Goal: Find specific page/section: Find specific page/section

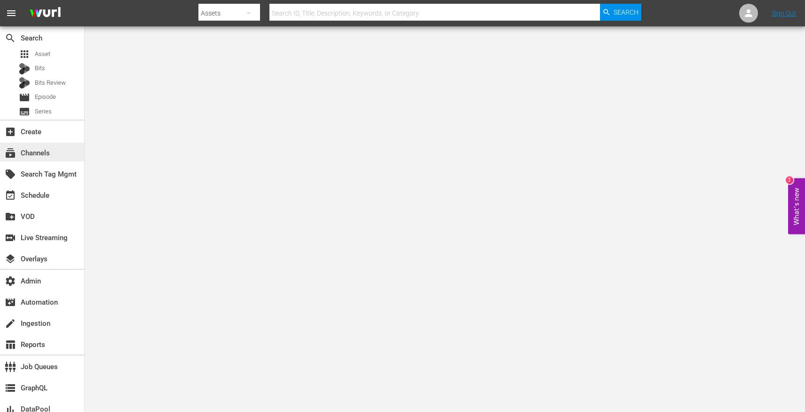
click at [54, 156] on div "subscriptions Channels" at bounding box center [42, 152] width 84 height 19
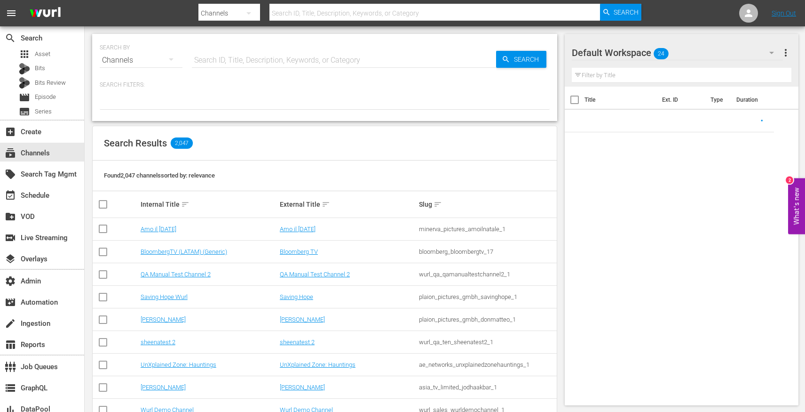
click at [204, 60] on input "text" at bounding box center [344, 60] width 304 height 23
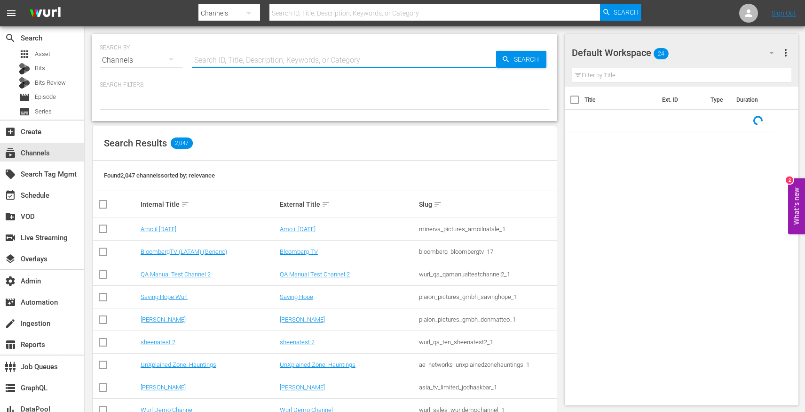
paste input "global_fan_tv_gfnsoccer_1"
type input "global_fan_tv_gfnsoccer_1"
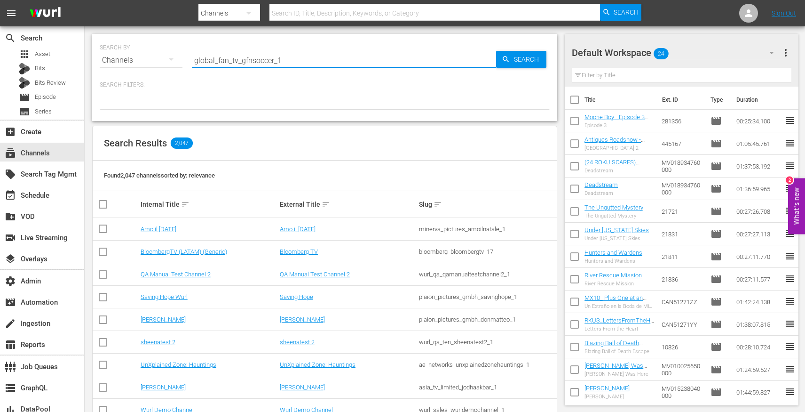
type input "global_fan_tv_gfnsoccer_1"
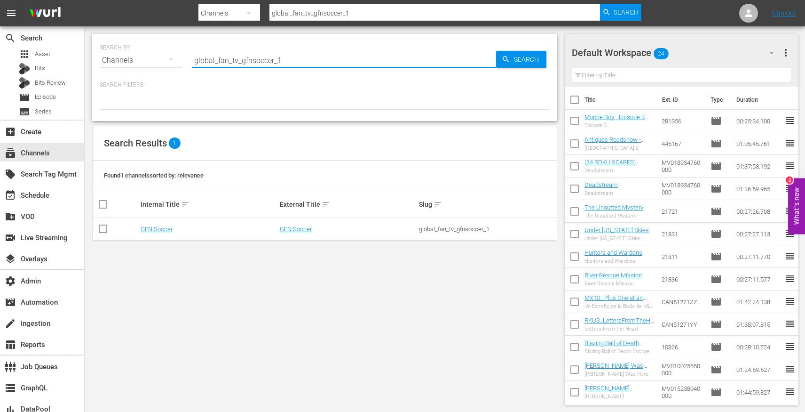
type input "global_fan_tv_gfnsoccer_1"
click at [304, 230] on link "GFN Soccer" at bounding box center [296, 228] width 32 height 7
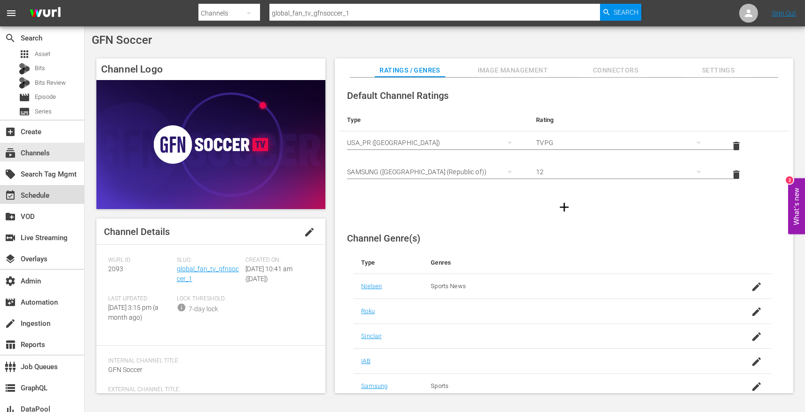
click at [43, 191] on div "event_available Schedule" at bounding box center [26, 194] width 53 height 8
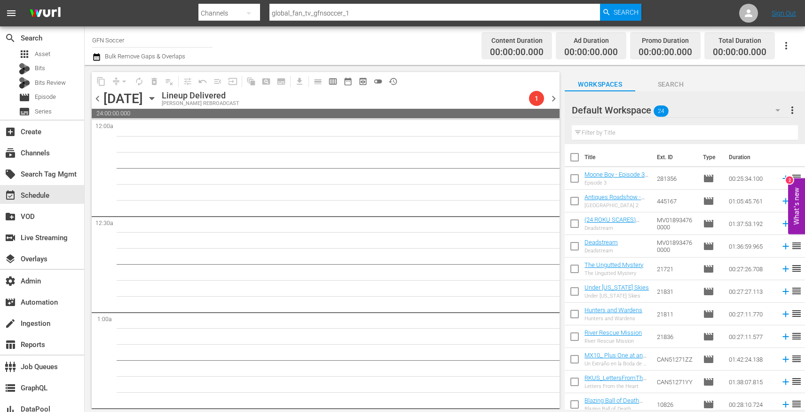
click at [555, 97] on span "chevron_right" at bounding box center [554, 99] width 12 height 12
click at [549, 100] on span "chevron_right" at bounding box center [554, 99] width 12 height 12
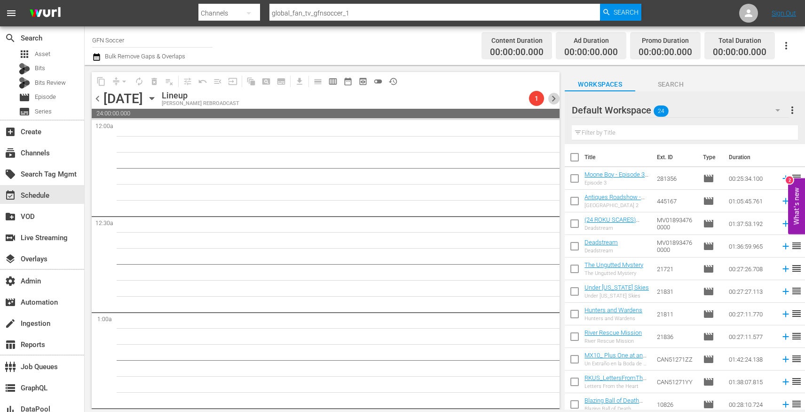
click at [549, 100] on span "chevron_right" at bounding box center [554, 99] width 12 height 12
click at [549, 99] on span "chevron_right" at bounding box center [554, 99] width 12 height 12
click at [98, 96] on span "chevron_left" at bounding box center [98, 99] width 12 height 12
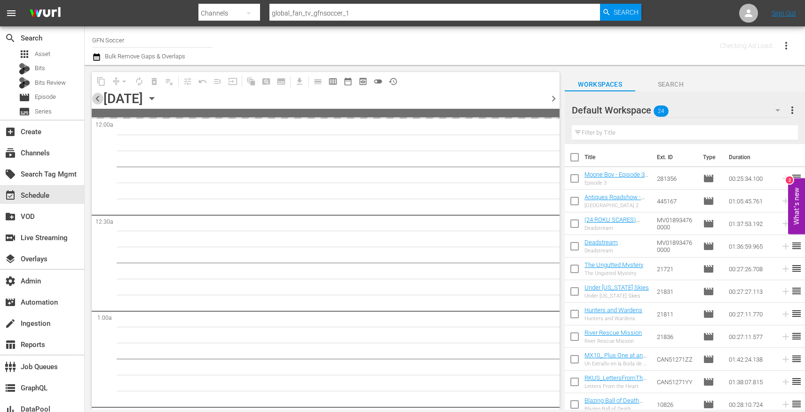
click at [98, 96] on span "chevron_left" at bounding box center [98, 99] width 12 height 12
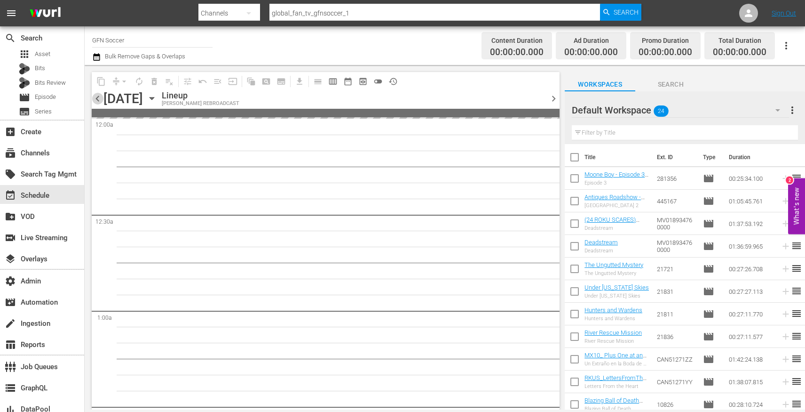
click at [98, 96] on span "chevron_left" at bounding box center [98, 99] width 12 height 12
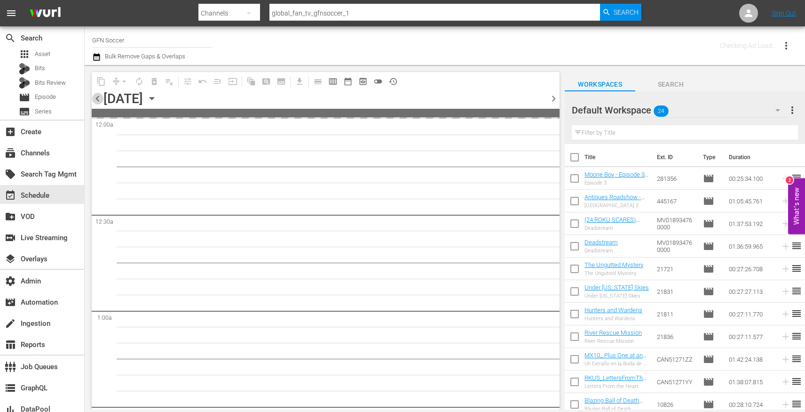
click at [98, 96] on span "chevron_left" at bounding box center [98, 99] width 12 height 12
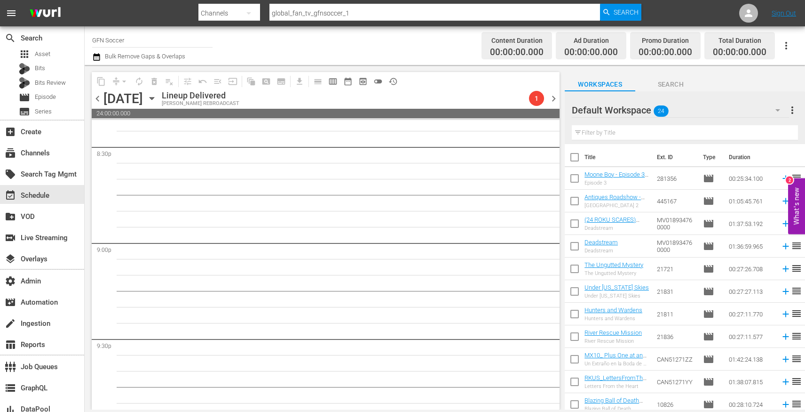
scroll to position [4317, 0]
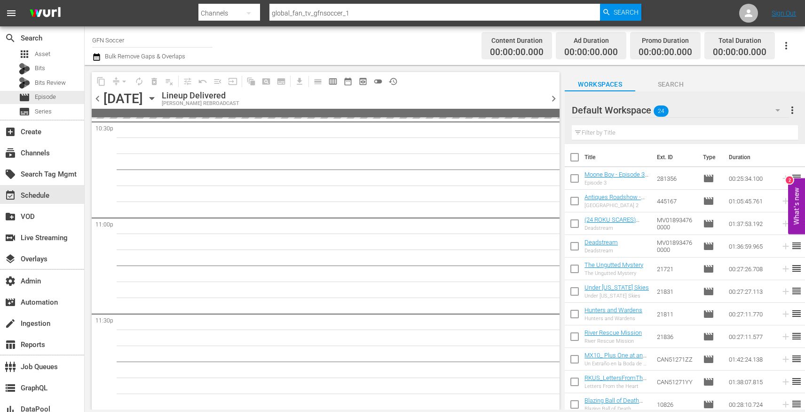
scroll to position [4317, 0]
click at [50, 13] on img at bounding box center [45, 13] width 45 height 22
click at [557, 98] on span "chevron_right" at bounding box center [554, 99] width 12 height 12
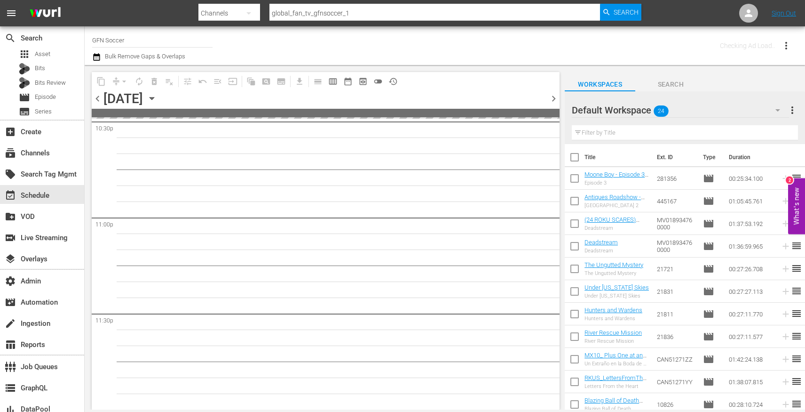
scroll to position [4316, 0]
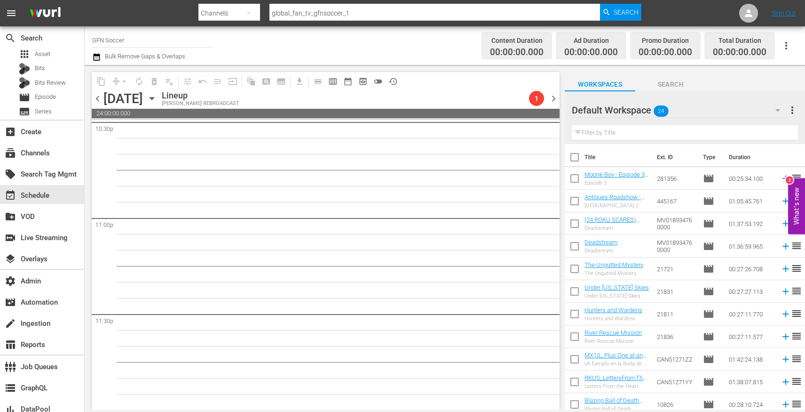
click at [557, 98] on span "chevron_right" at bounding box center [554, 99] width 12 height 12
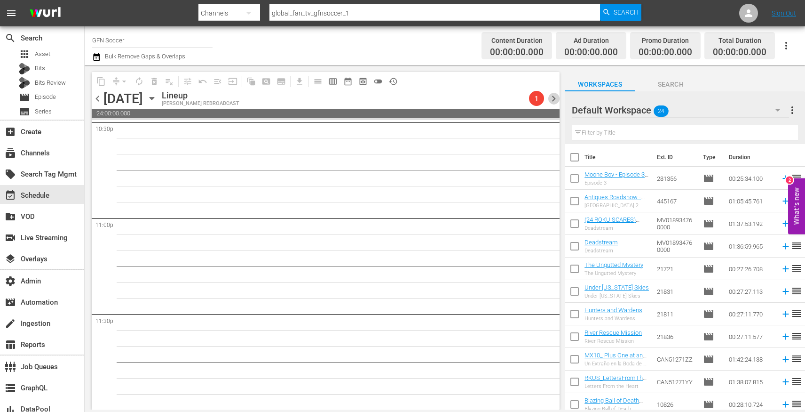
click at [557, 98] on span "chevron_right" at bounding box center [554, 99] width 12 height 12
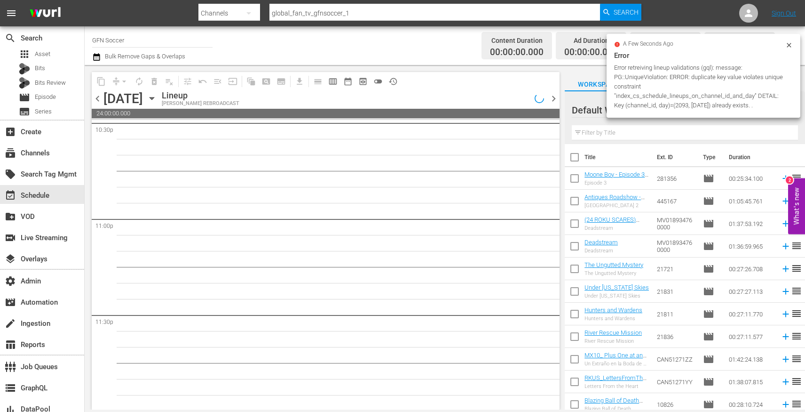
scroll to position [4317, 0]
click at [95, 102] on span "chevron_left" at bounding box center [98, 99] width 12 height 12
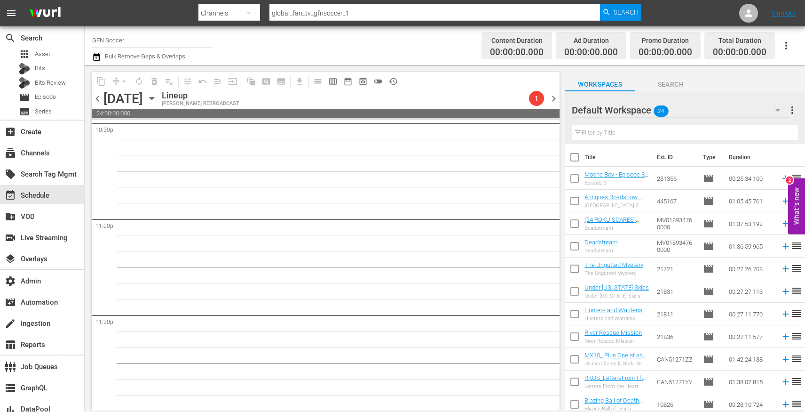
scroll to position [4317, 0]
click at [157, 96] on icon "button" at bounding box center [152, 98] width 10 height 10
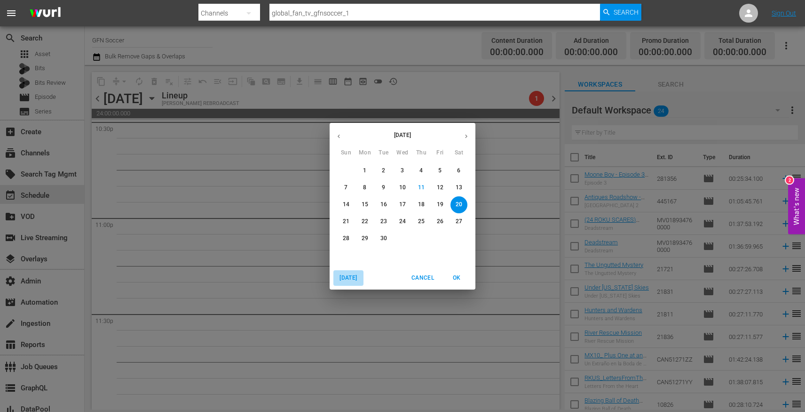
click at [350, 280] on span "Today" at bounding box center [348, 278] width 23 height 10
click at [456, 275] on span "OK" at bounding box center [457, 278] width 23 height 10
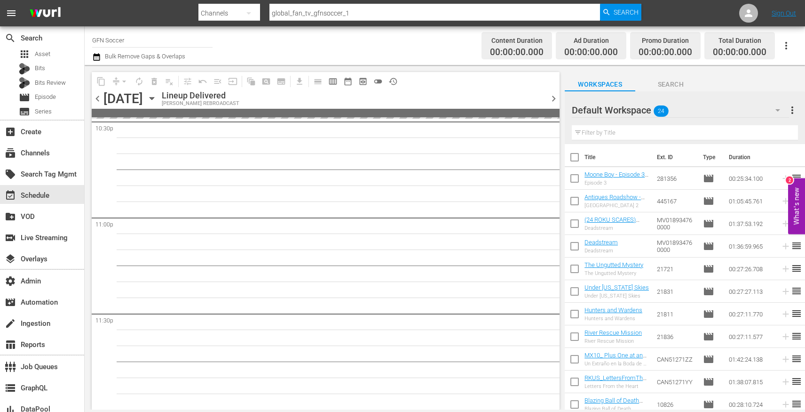
scroll to position [4317, 0]
click at [99, 98] on span "chevron_left" at bounding box center [98, 99] width 12 height 12
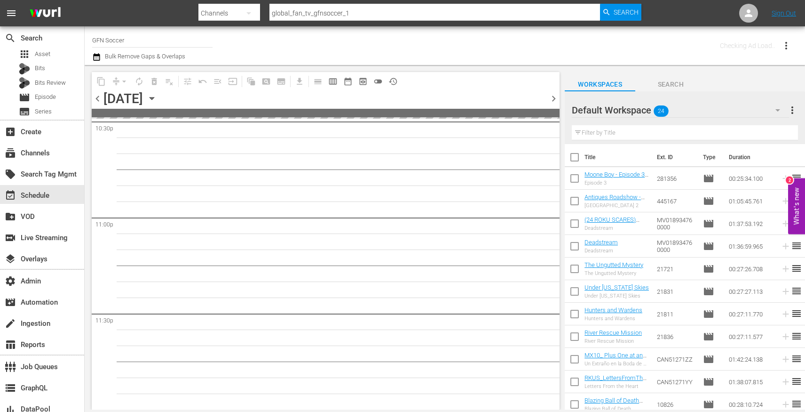
scroll to position [4316, 0]
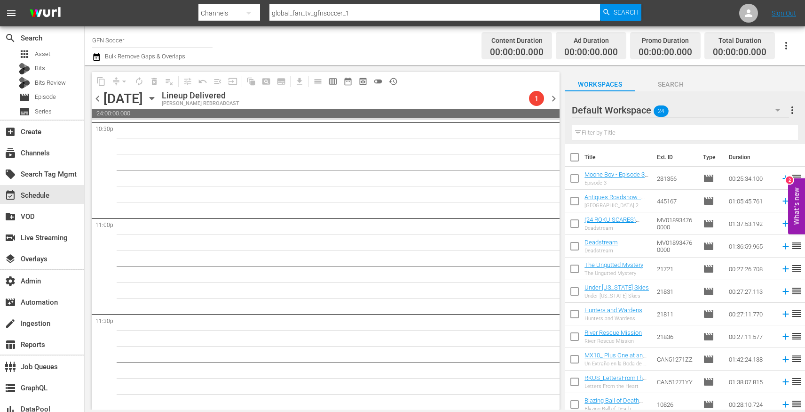
click at [99, 98] on span "chevron_left" at bounding box center [98, 99] width 12 height 12
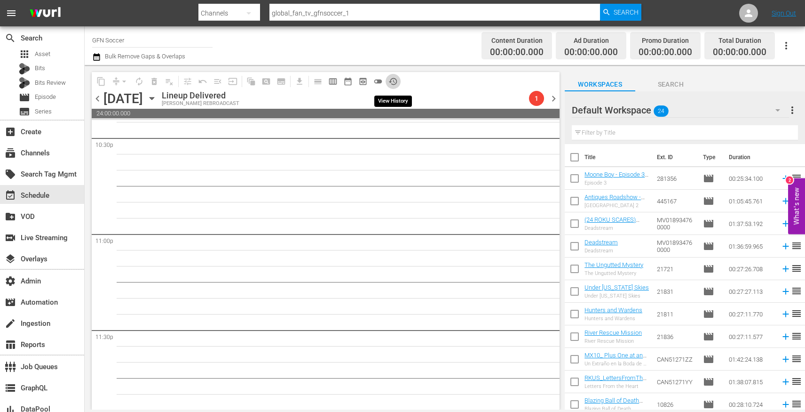
click at [393, 80] on span "history_outlined" at bounding box center [393, 81] width 9 height 9
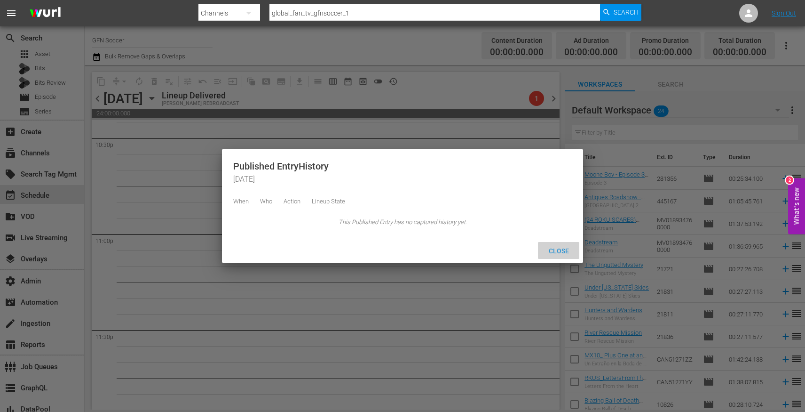
click at [559, 247] on span "Close" at bounding box center [559, 251] width 35 height 8
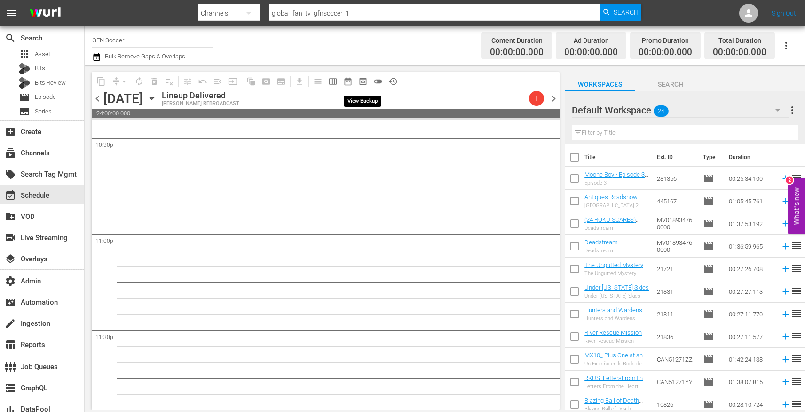
click at [359, 81] on span "preview_outlined" at bounding box center [363, 81] width 9 height 9
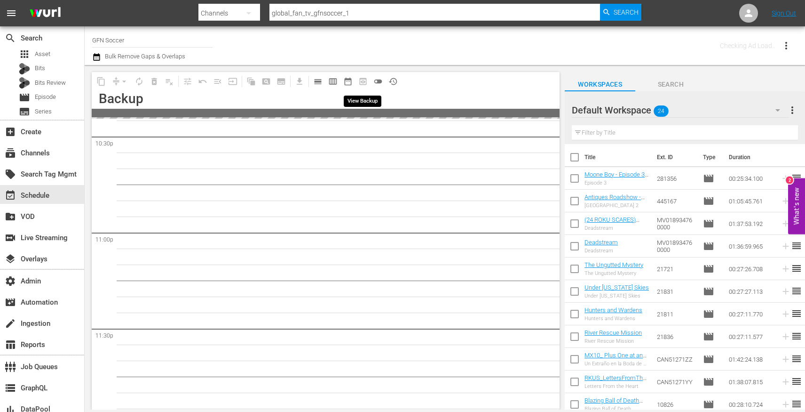
scroll to position [4316, 0]
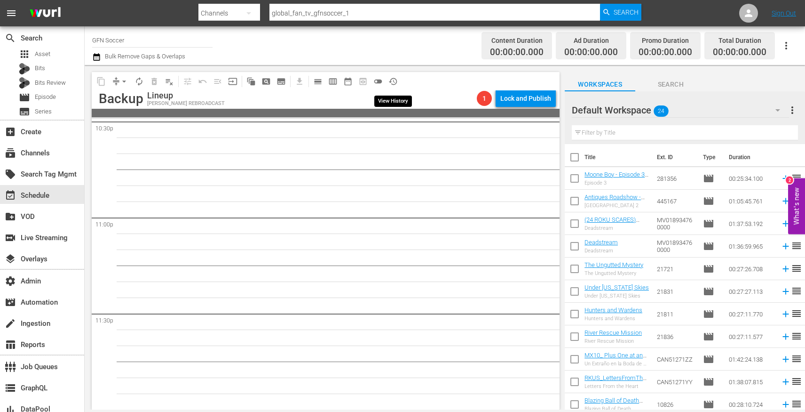
click at [390, 82] on span "history_outlined" at bounding box center [393, 81] width 9 height 9
click at [316, 80] on span "calendar_view_day_outlined" at bounding box center [317, 81] width 9 height 9
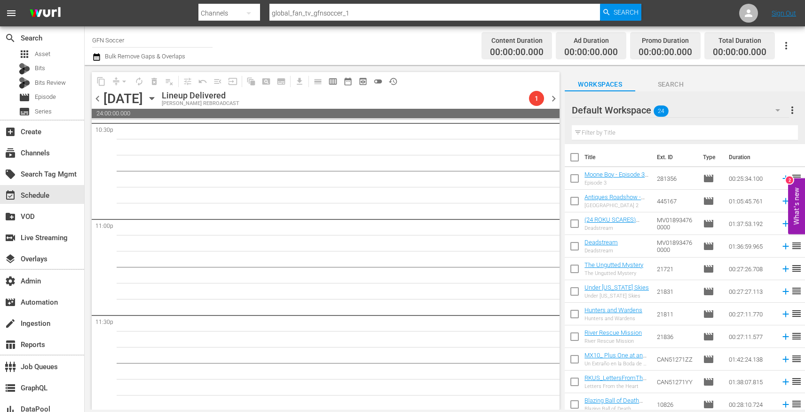
scroll to position [4317, 0]
click at [560, 104] on div "content_copy compress arrow_drop_down autorenew_outlined delete_forever_outline…" at bounding box center [324, 237] width 478 height 344
click at [556, 99] on span "chevron_right" at bounding box center [554, 99] width 12 height 12
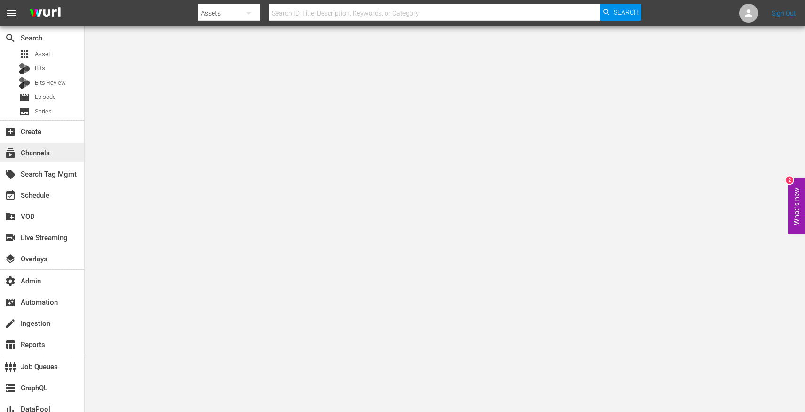
click at [32, 156] on div "subscriptions Channels" at bounding box center [26, 151] width 53 height 8
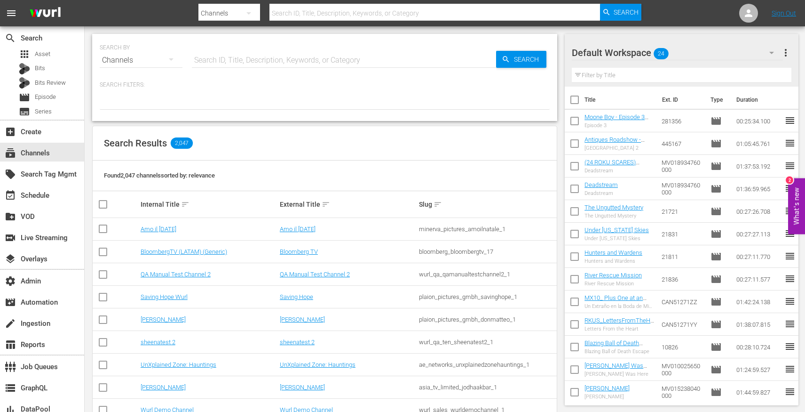
click at [251, 61] on input "text" at bounding box center [344, 60] width 304 height 23
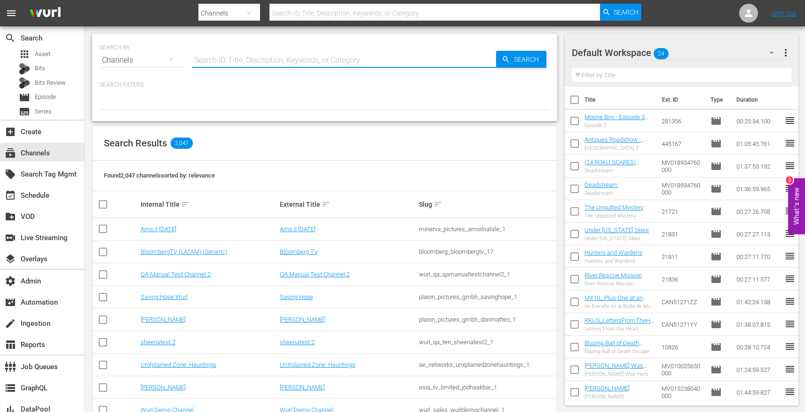
paste input "{ "$schema": "[URL][DOMAIN_NAME]", "$id": "[URL][PERSON_NAME][DOMAIN_NAME]", "d…"
type input "{ "$schema": "[URL][DOMAIN_NAME]", "$id": "[URL][PERSON_NAME][DOMAIN_NAME]", "d…"
paste input "global_fan_tv_gfnsoccer_1"
type input "global_fan_tv_gfnsoccer_1"
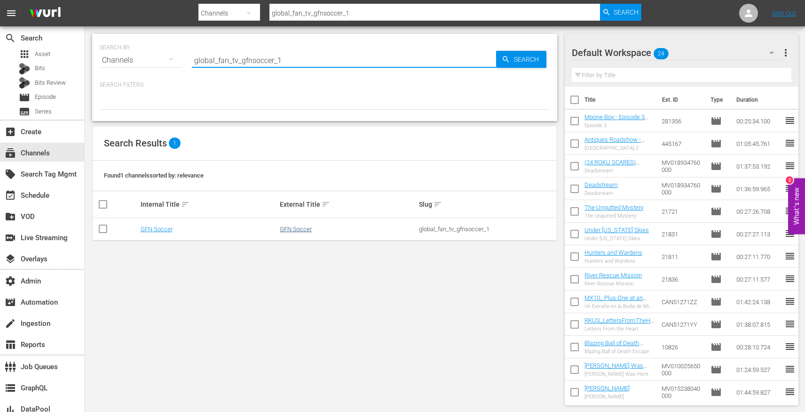
type input "global_fan_tv_gfnsoccer_1"
click at [296, 229] on link "GFN Soccer" at bounding box center [296, 228] width 32 height 7
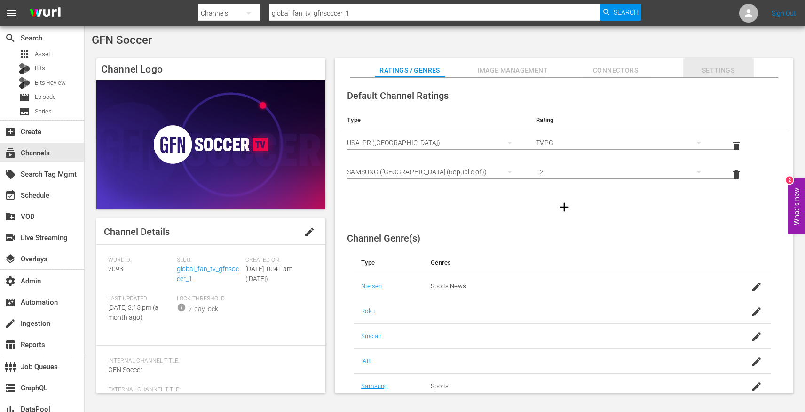
click at [720, 73] on span "Settings" at bounding box center [719, 70] width 71 height 12
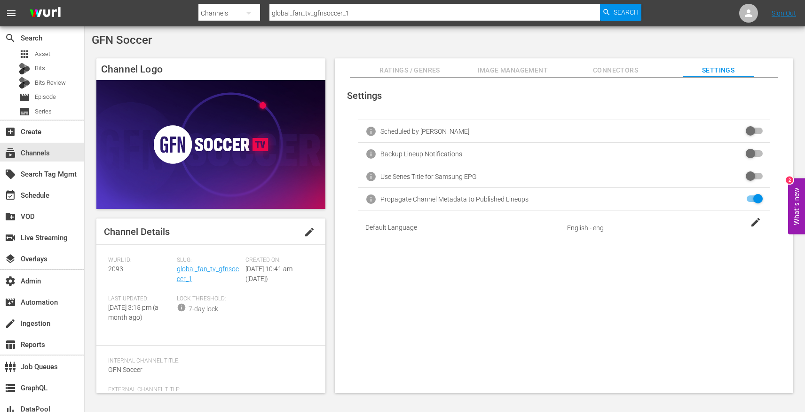
click at [608, 77] on button "Connectors" at bounding box center [616, 67] width 71 height 19
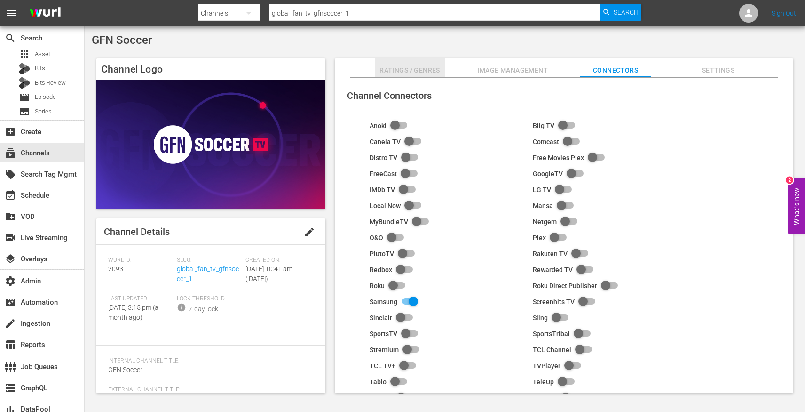
click at [431, 68] on span "Ratings / Genres" at bounding box center [410, 70] width 71 height 12
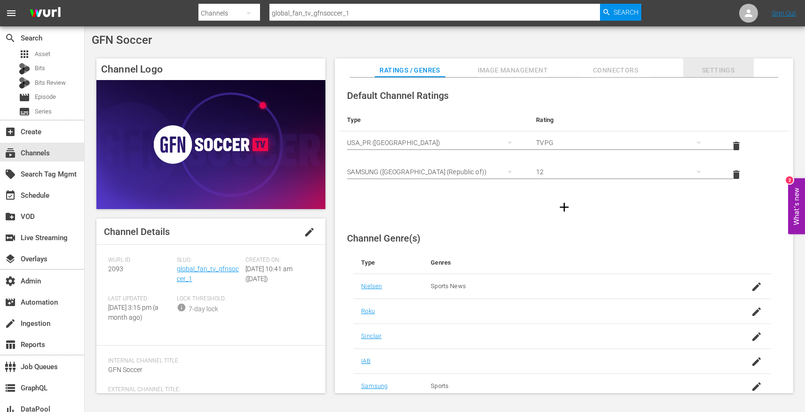
click at [719, 62] on button "Settings" at bounding box center [719, 67] width 71 height 19
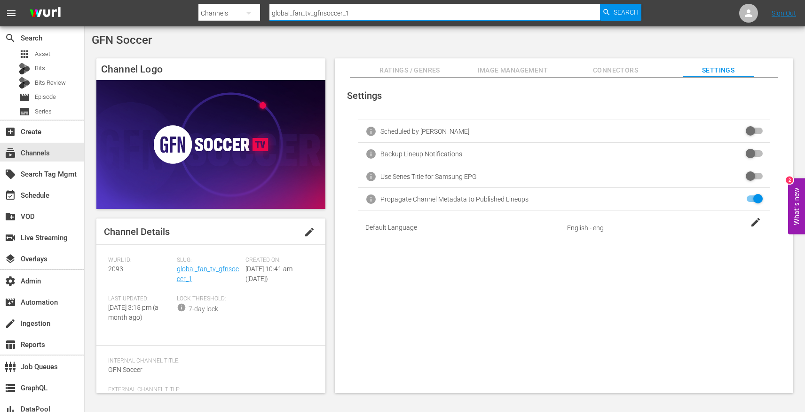
click at [396, 272] on div "Settings info Scheduled by [PERSON_NAME] info Backup Lineup Notifications info …" at bounding box center [564, 236] width 459 height 316
click at [113, 270] on span "2093" at bounding box center [115, 269] width 15 height 8
copy span "2093"
copy link "global_fan_tv_gfnsoccer_1"
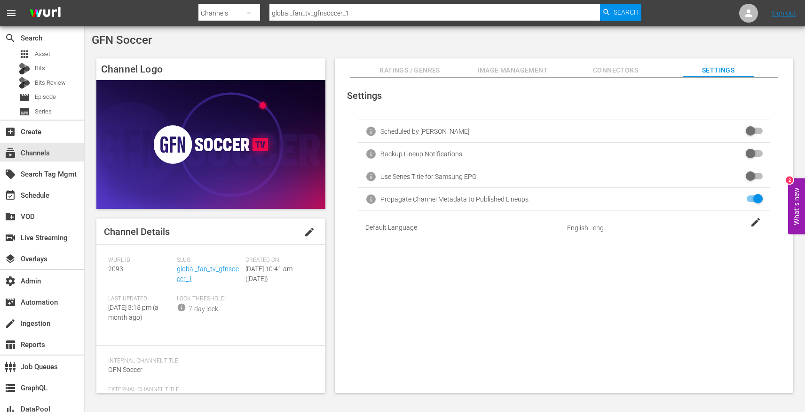
click at [111, 278] on div "[PERSON_NAME] ID: 2093" at bounding box center [142, 275] width 69 height 39
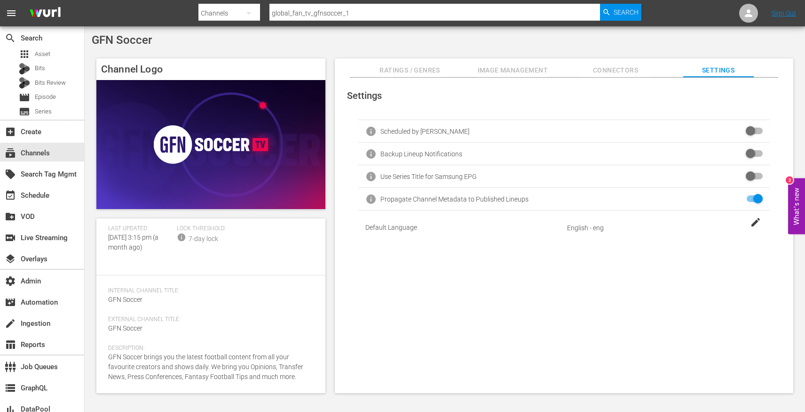
scroll to position [90, 0]
click at [114, 299] on span "GFN Soccer" at bounding box center [125, 299] width 34 height 8
drag, startPoint x: 114, startPoint y: 299, endPoint x: 125, endPoint y: 300, distance: 10.9
click at [125, 300] on span "GFN Soccer" at bounding box center [125, 299] width 34 height 8
copy span "GFN Soccer"
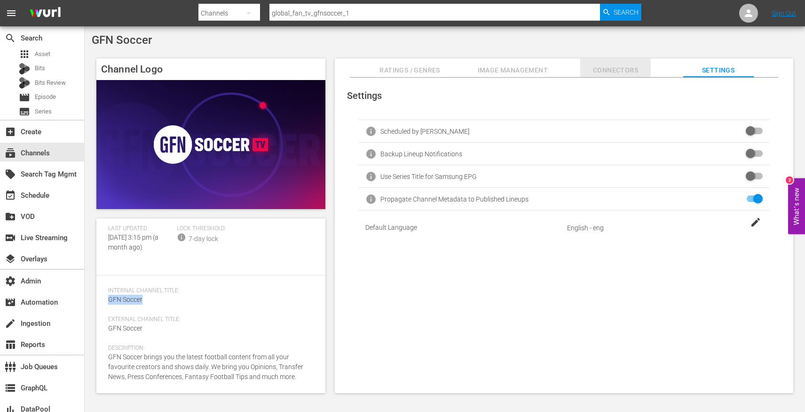
click at [590, 70] on span "Connectors" at bounding box center [616, 70] width 71 height 12
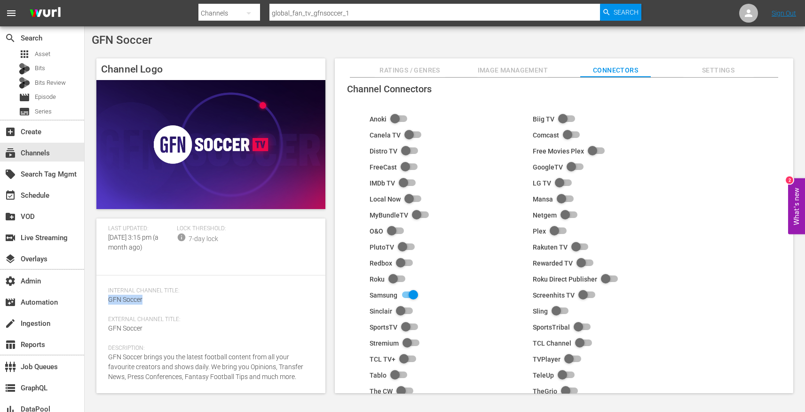
scroll to position [0, 0]
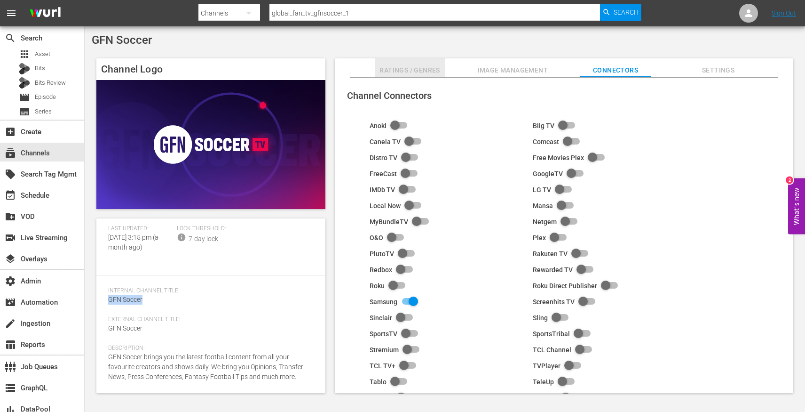
click at [391, 65] on span "Ratings / Genres" at bounding box center [410, 70] width 71 height 12
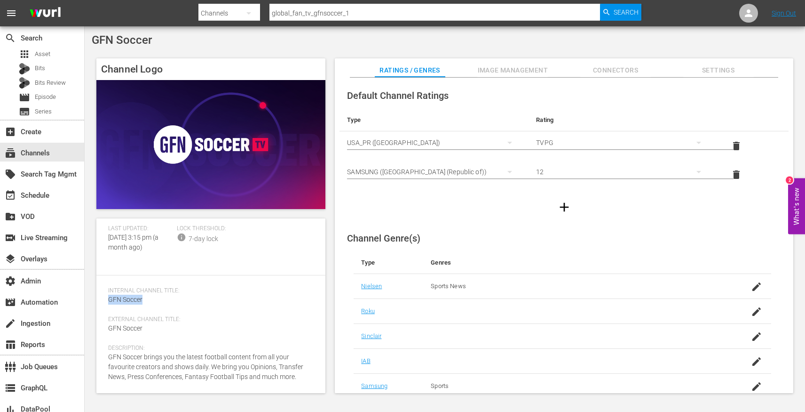
click at [728, 73] on span "Settings" at bounding box center [719, 70] width 71 height 12
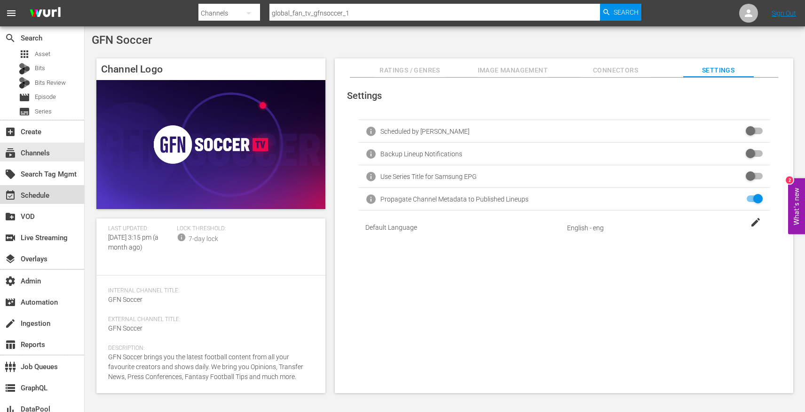
click at [30, 189] on div "event_available Schedule" at bounding box center [42, 194] width 84 height 19
